Goal: Check status: Check status

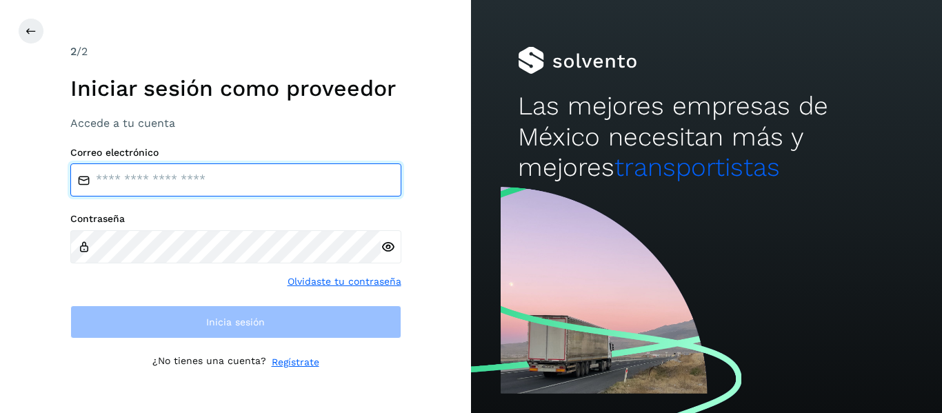
click at [145, 188] on input "email" at bounding box center [235, 179] width 331 height 33
type input "**********"
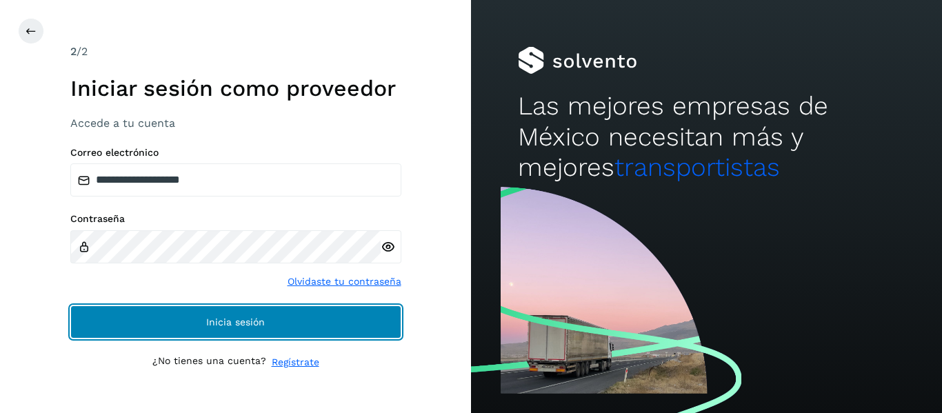
click at [164, 327] on button "Inicia sesión" at bounding box center [235, 321] width 331 height 33
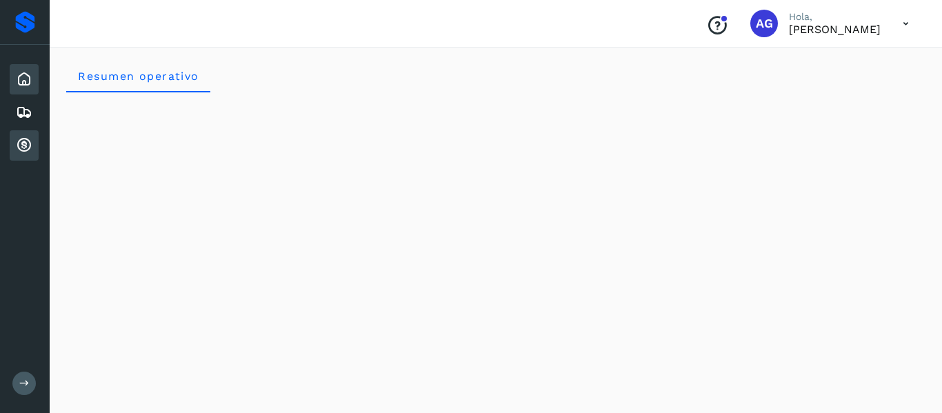
click at [18, 133] on div "Cuentas por cobrar" at bounding box center [24, 145] width 29 height 30
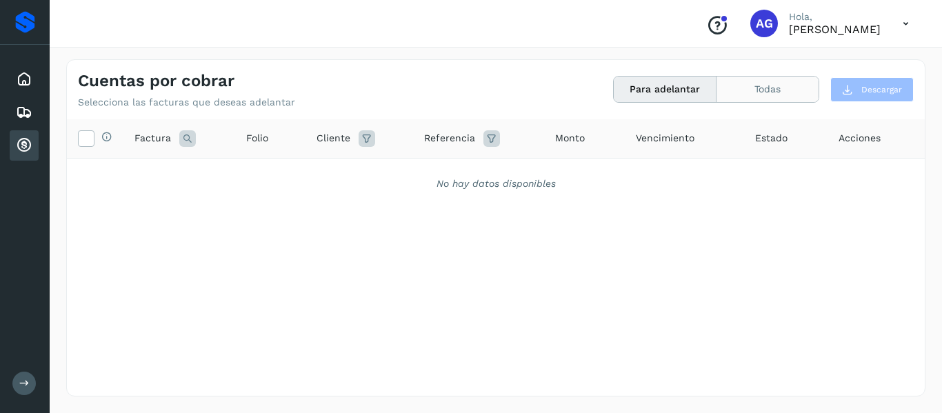
click at [761, 87] on button "Todas" at bounding box center [767, 90] width 102 height 26
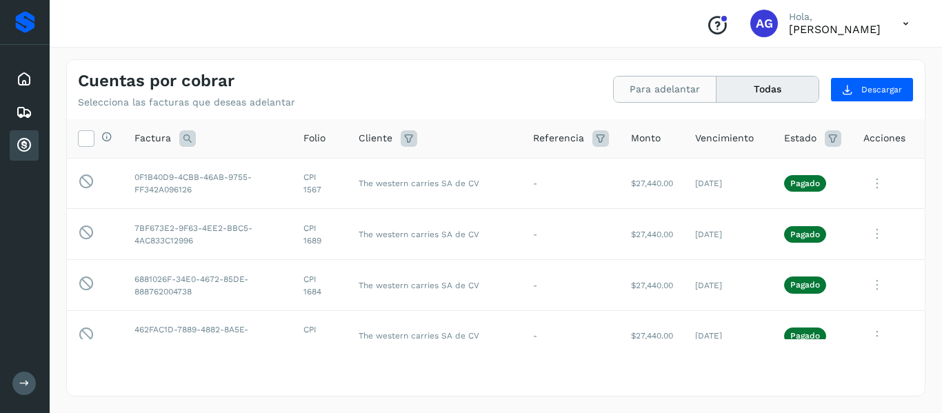
click at [628, 102] on button "Para adelantar" at bounding box center [664, 90] width 103 height 26
